Goal: Communication & Community: Connect with others

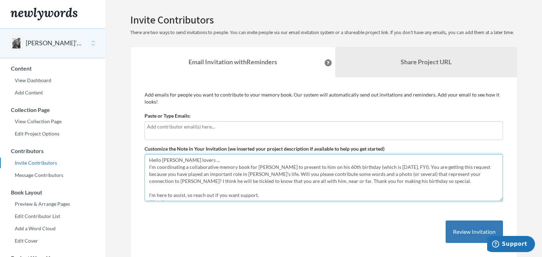
click at [194, 167] on textarea "Hello [PERSON_NAME] lovers ... I'm coordinating a collaborative memory book for…" at bounding box center [324, 177] width 358 height 47
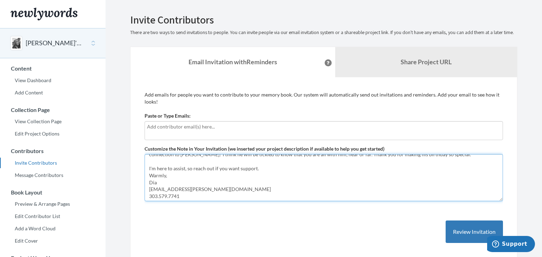
scroll to position [43, 0]
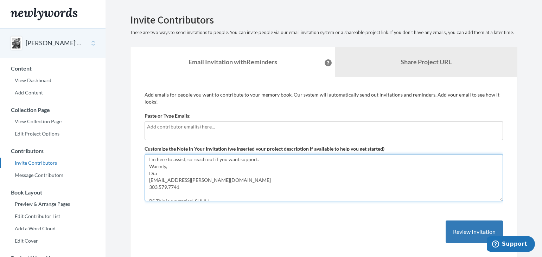
click at [148, 173] on textarea "Hello [PERSON_NAME] lovers ... I'm coordinating a collaborative memory book for…" at bounding box center [324, 177] width 358 height 47
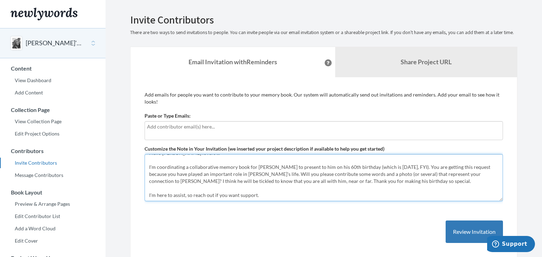
scroll to position [0, 0]
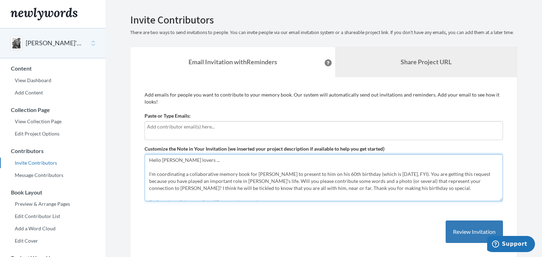
type textarea "Hello [PERSON_NAME] lovers ... I'm coordinating a collaborative memory book for…"
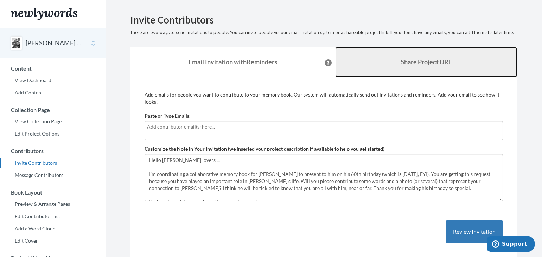
click at [432, 66] on b "Share Project URL" at bounding box center [425, 62] width 51 height 8
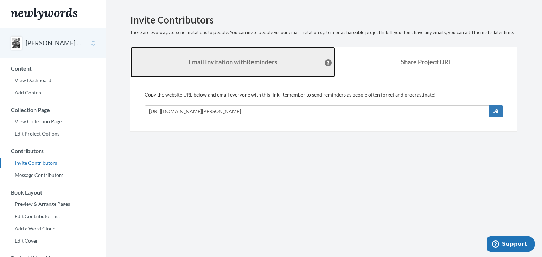
click at [253, 66] on strong "Email Invitation with Reminders" at bounding box center [232, 62] width 89 height 8
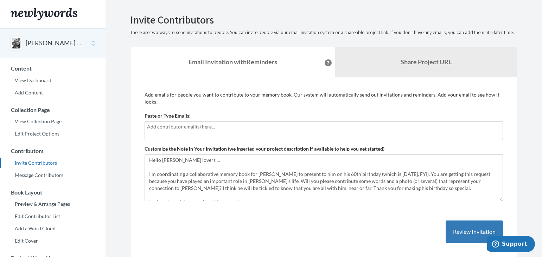
click at [215, 131] on input "text" at bounding box center [323, 127] width 353 height 8
type input "[EMAIL_ADDRESS][PERSON_NAME][DOMAIN_NAME]"
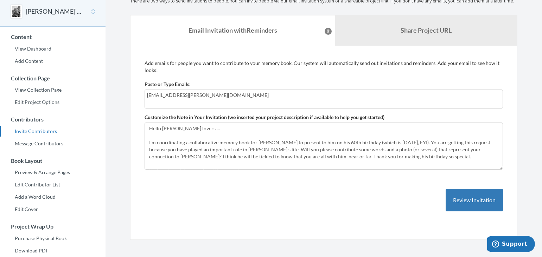
scroll to position [32, 0]
click at [470, 203] on button "Review Invitation" at bounding box center [473, 199] width 57 height 23
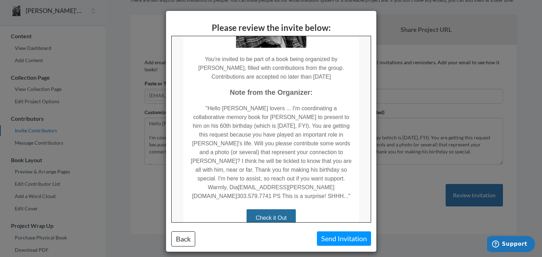
scroll to position [126, 0]
click at [181, 241] on button "Back" at bounding box center [183, 239] width 24 height 15
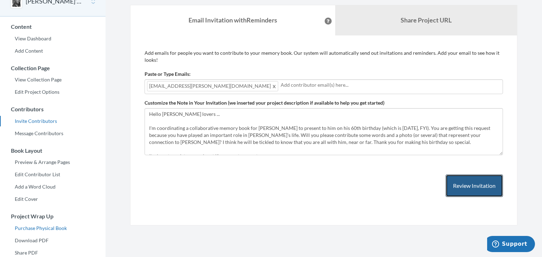
scroll to position [127, 0]
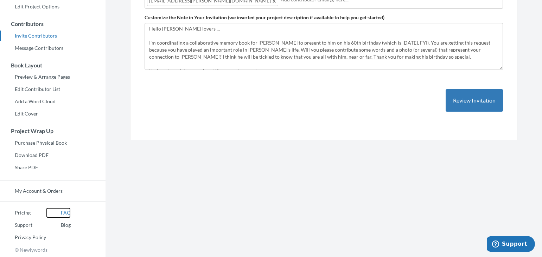
click at [66, 213] on link "FAQ" at bounding box center [58, 213] width 25 height 11
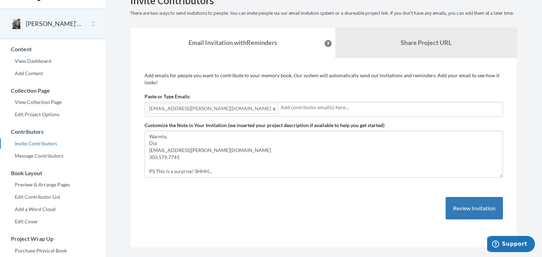
scroll to position [19, 0]
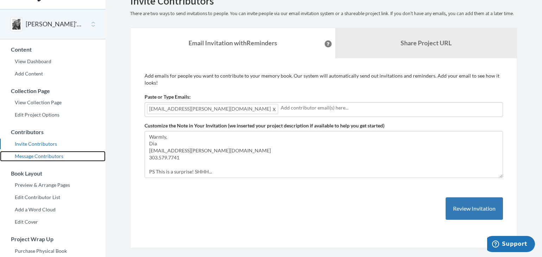
click at [29, 156] on link "Message Contributors" at bounding box center [52, 156] width 105 height 11
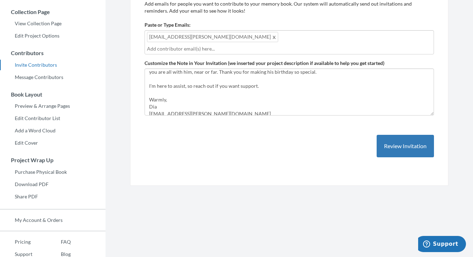
scroll to position [37, 0]
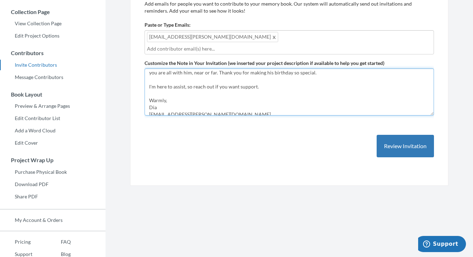
click at [264, 78] on textarea "Hello [PERSON_NAME] lovers ... I'm coordinating a collaborative memory book for…" at bounding box center [289, 92] width 289 height 47
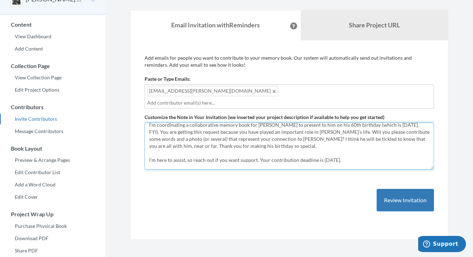
scroll to position [8, 0]
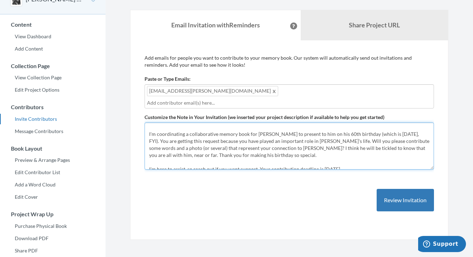
click at [245, 145] on textarea "Hello [PERSON_NAME] lovers ... I'm coordinating a collaborative memory book for…" at bounding box center [289, 146] width 289 height 47
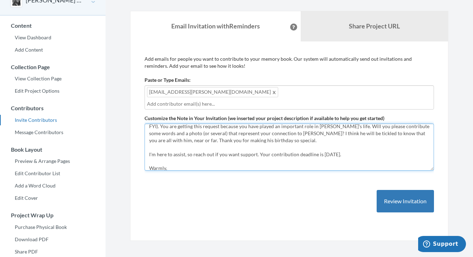
scroll to position [42, 0]
type textarea "Hello Eric lovers ... I'm coordinating a collaborative memory book for Eric to …"
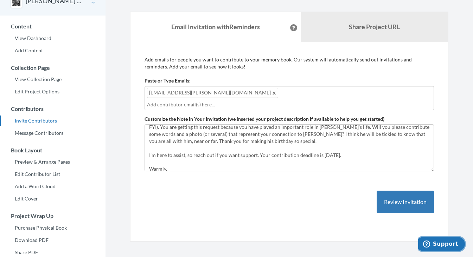
click at [446, 243] on span "Support" at bounding box center [445, 244] width 25 height 6
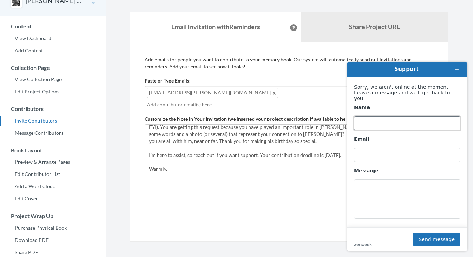
click at [365, 116] on input "Name" at bounding box center [407, 123] width 106 height 14
type input "Dia Ralyea"
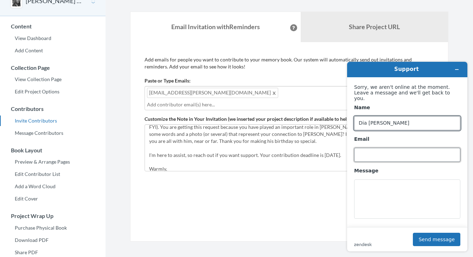
type input "[EMAIL_ADDRESS][PERSON_NAME][DOMAIN_NAME]"
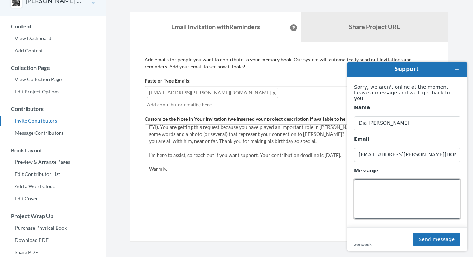
click at [379, 180] on textarea "Message" at bounding box center [407, 199] width 106 height 39
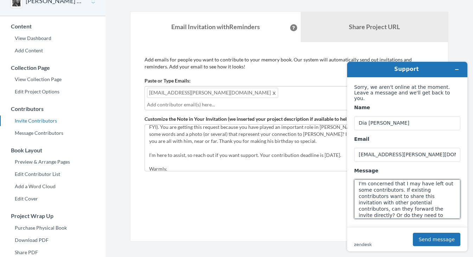
scroll to position [6, 0]
type textarea "I'm concerned that I may have left out some contributors. If existing contribut…"
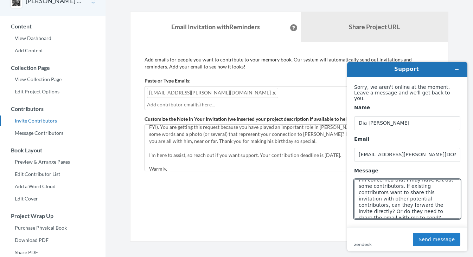
click at [419, 240] on button "Send message" at bounding box center [436, 239] width 47 height 13
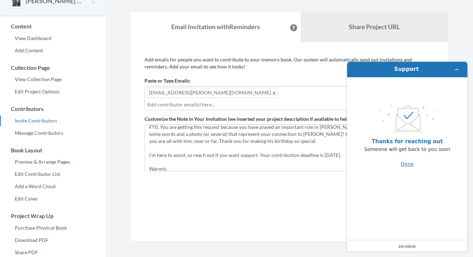
click at [408, 165] on button "Done" at bounding box center [407, 164] width 13 height 13
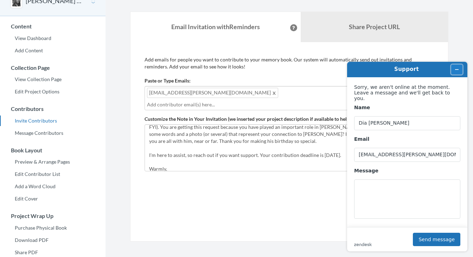
click at [456, 70] on icon "Minimize widget" at bounding box center [456, 69] width 5 height 5
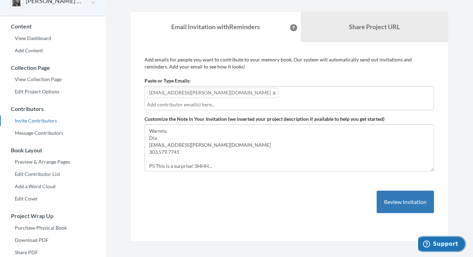
scroll to position [63, 0]
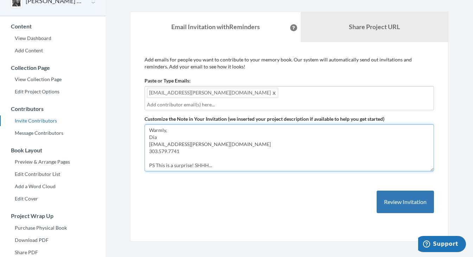
click at [157, 154] on textarea "Hello [PERSON_NAME] lovers ... I'm coordinating a collaborative memory book for…" at bounding box center [289, 147] width 289 height 47
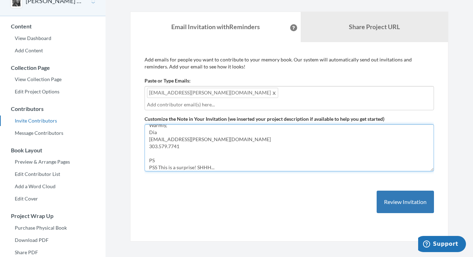
click at [155, 152] on textarea "Hello [PERSON_NAME] lovers ... I'm coordinating a collaborative memory book for…" at bounding box center [289, 147] width 289 height 47
click at [157, 159] on textarea "Hello [PERSON_NAME] lovers ... I'm coordinating a collaborative memory book for…" at bounding box center [289, 147] width 289 height 47
click at [159, 152] on textarea "Hello [PERSON_NAME] lovers ... I'm coordinating a collaborative memory book for…" at bounding box center [289, 147] width 289 height 47
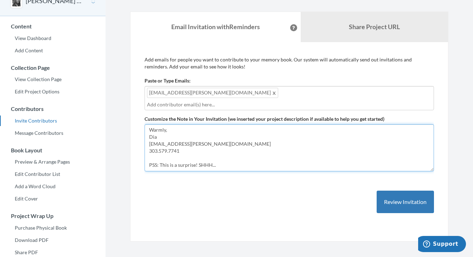
scroll to position [63, 0]
click at [155, 155] on textarea "Hello [PERSON_NAME] lovers ... I'm coordinating a collaborative memory book for…" at bounding box center [289, 147] width 289 height 47
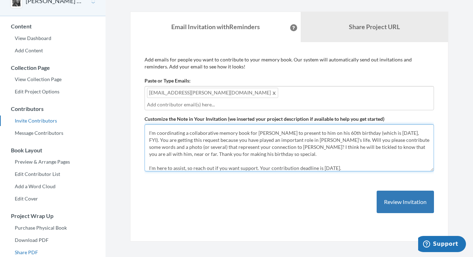
type textarea "Hello Eric lovers ... I'm coordinating a collaborative memory book for Eric to …"
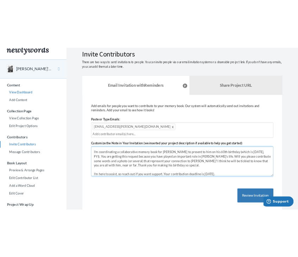
scroll to position [0, 0]
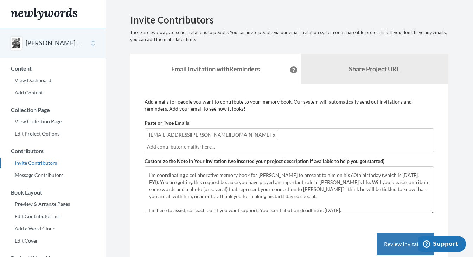
click at [221, 143] on input "text" at bounding box center [289, 147] width 284 height 8
click at [276, 143] on input "text" at bounding box center [289, 147] width 284 height 8
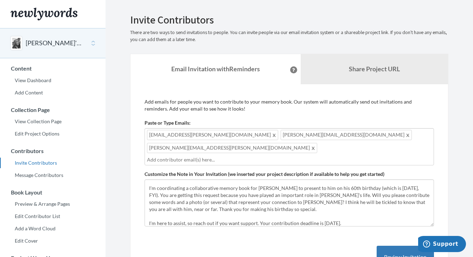
click at [338, 134] on div "dia.ralyea@gmail.com trina@boulder.com sorenson.garrison@gmail.com" at bounding box center [289, 146] width 289 height 37
click at [340, 135] on div "dia.ralyea@gmail.com trina@boulder.com sorenson.garrison@gmail.com" at bounding box center [289, 146] width 289 height 37
click at [168, 156] on input "text" at bounding box center [289, 160] width 284 height 8
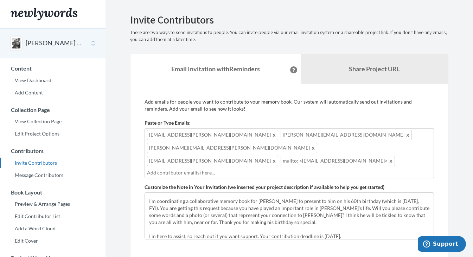
click at [389, 157] on span at bounding box center [391, 161] width 5 height 8
click at [281, 156] on span "mailto: <momccabemd@gmail.com>" at bounding box center [338, 161] width 114 height 10
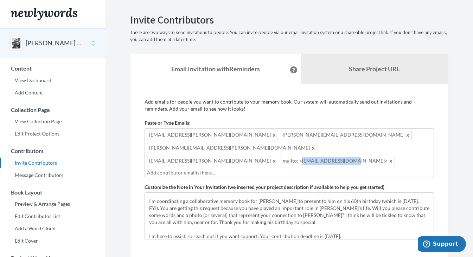
drag, startPoint x: 180, startPoint y: 146, endPoint x: 223, endPoint y: 148, distance: 43.3
click at [281, 156] on span "mailto: <momccabemd@gmail.com>" at bounding box center [338, 161] width 114 height 10
drag, startPoint x: 168, startPoint y: 147, endPoint x: 223, endPoint y: 149, distance: 54.9
click at [281, 156] on span "mailto: <momccabemd@gmail.com>" at bounding box center [338, 161] width 114 height 10
drag, startPoint x: 223, startPoint y: 148, endPoint x: 169, endPoint y: 147, distance: 53.8
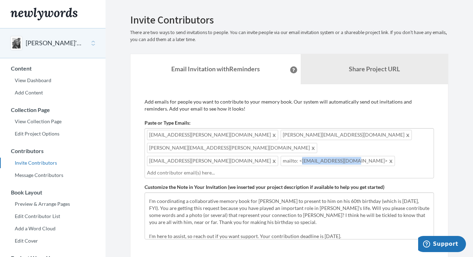
click at [281, 156] on span "mailto: <momccabemd@gmail.com>" at bounding box center [338, 161] width 114 height 10
type input "momccabemd@gmail.com"
click at [389, 157] on span at bounding box center [391, 161] width 5 height 8
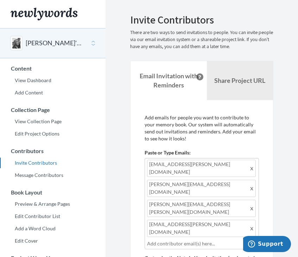
click at [195, 240] on input "text" at bounding box center [201, 244] width 109 height 8
type input "momccabemd@gmail.com"
type input "michael@samponet.com"
type input "jgates@slowrise.com"
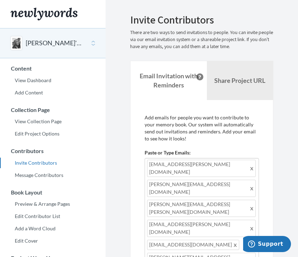
type input "hellonate@earthlink.net"
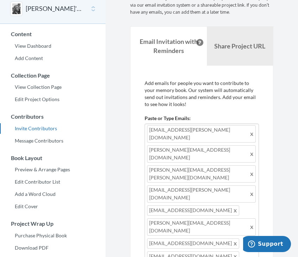
scroll to position [39, 0]
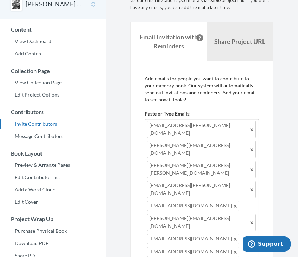
type input "mmatson@t-rockcap.com"
type input "paolo@organicvinters.com"
type input "i"
type input "tiphaineravenelbonetti@gmail.com"
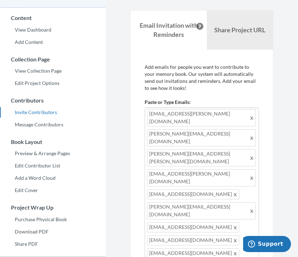
type input "crabtree@coloradogroup.com"
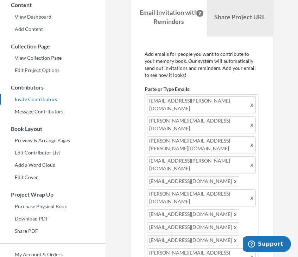
type input "hobartfrank@comcast.net"
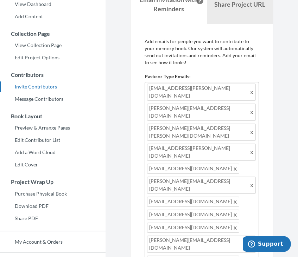
type input "stu2@comcast.net"
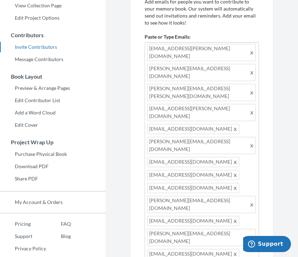
scroll to position [128, 0]
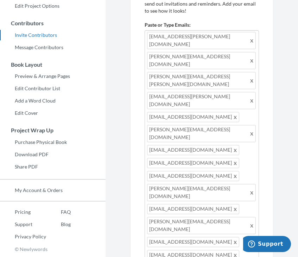
type input "julia@jmhardyinteriors.com"
type input "julie@juliemeko.com"
type input "viviennepalmer@gmail.com"
type input "boulderbeard1@gmail.com"
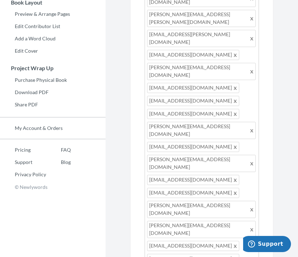
scroll to position [192, 0]
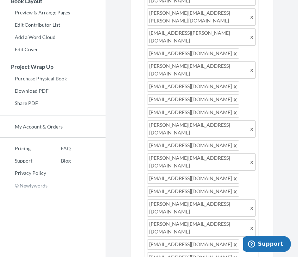
type input "laurawouldword@gmail.com"
type input "cfeign@gmail.com"
click at [221, 154] on div "dia.ralyea@gmail.com trina@boulder.com sorenson.garrison@gmail.com bud.sorenson…" at bounding box center [202, 134] width 114 height 335
click at [218, 153] on div "dia.ralyea@gmail.com trina@boulder.com sorenson.garrison@gmail.com bud.sorenson…" at bounding box center [202, 134] width 114 height 335
type input "dunbar@dunbarhardy.com"
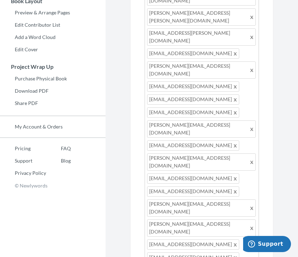
type input "drlauranoce@gmail.com"
type input "elizabethbellaschauer@gmail.com"
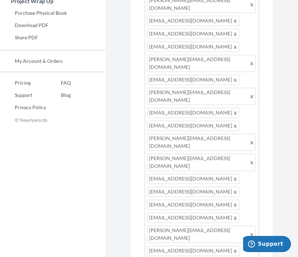
scroll to position [269, 0]
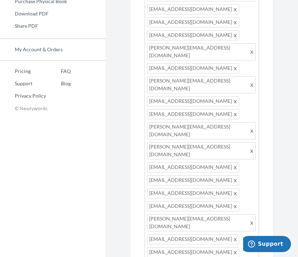
type input "davidingalls@comcast.net"
type input "cornelizza@gmail.com"
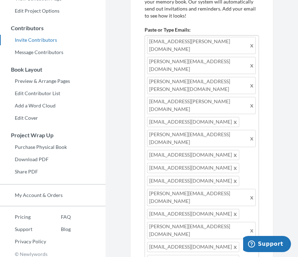
scroll to position [78, 0]
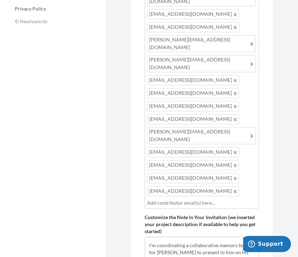
click at [146, 87] on div "dia.ralyea@gmail.com trina@boulder.com sorenson.garrison@gmail.com bud.sorenson…" at bounding box center [202, 5] width 114 height 407
click at [147, 160] on span "elizabethbellaschauer@gmail.com" at bounding box center [193, 165] width 92 height 10
type input "efsorenson2@gmail.com"
